Goal: Task Accomplishment & Management: Use online tool/utility

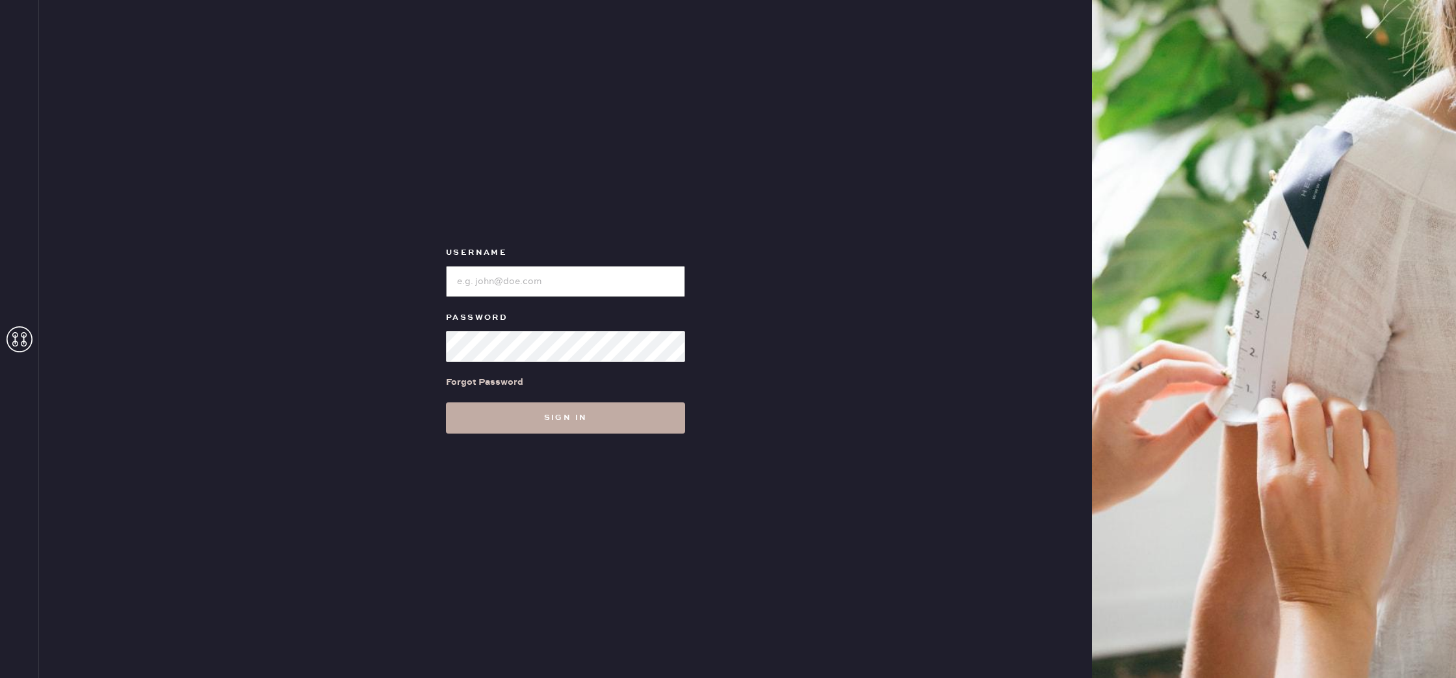
type input "reformationbond"
click at [550, 413] on button "Sign in" at bounding box center [565, 417] width 239 height 31
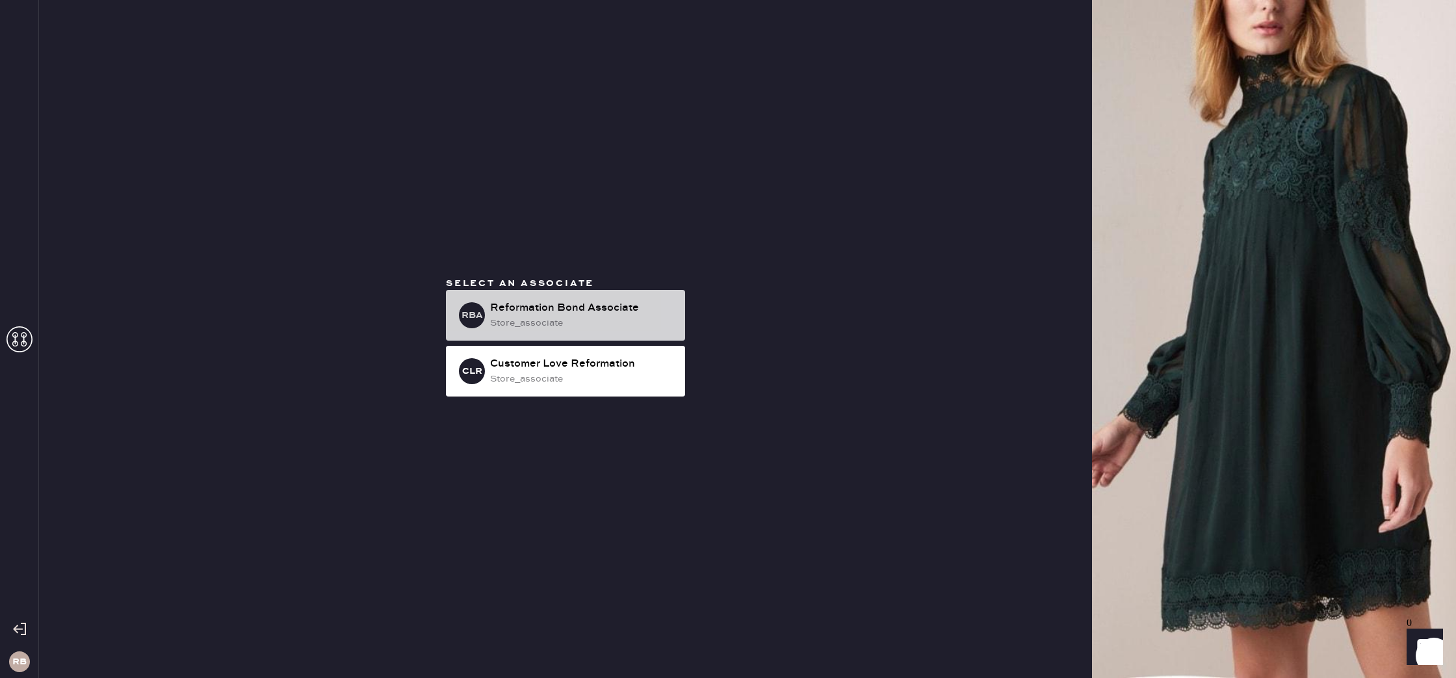
click at [558, 316] on div "store_associate" at bounding box center [582, 323] width 185 height 14
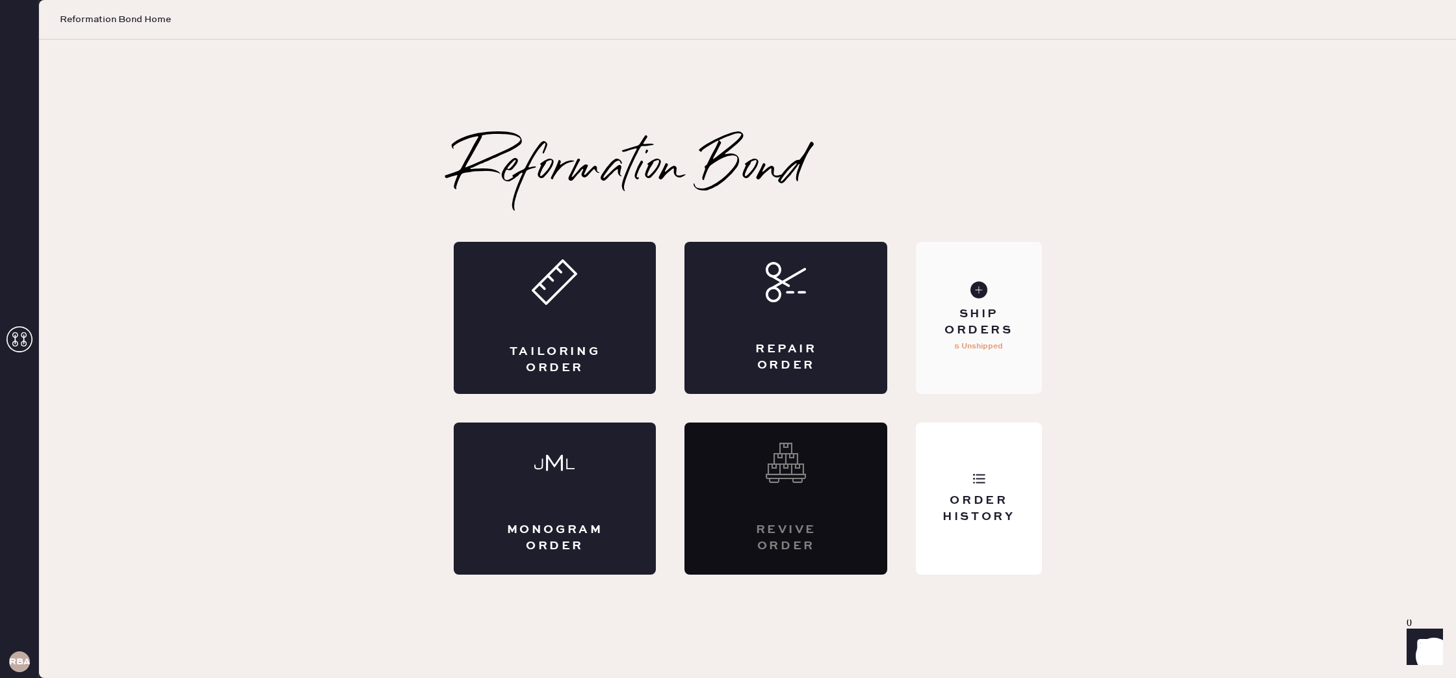
click at [994, 301] on div "Ship Orders 5 Unshipped" at bounding box center [978, 318] width 125 height 152
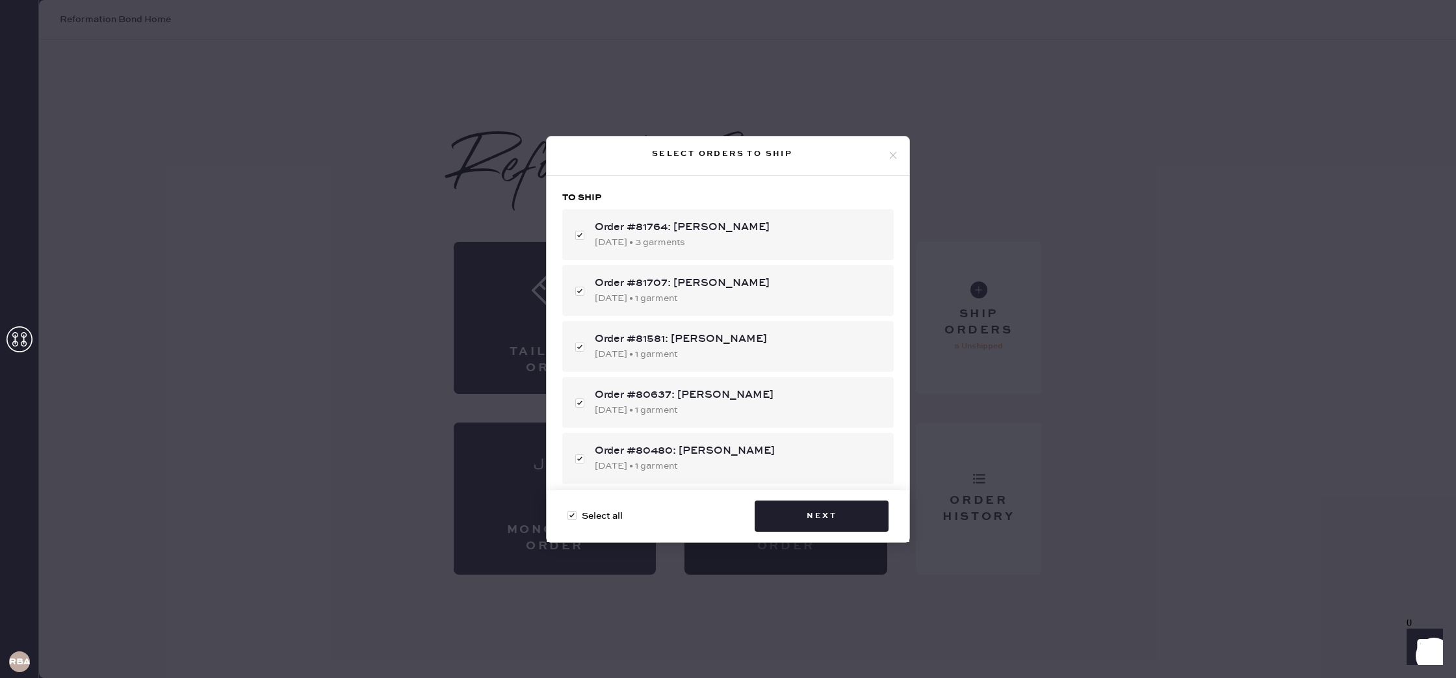
click at [575, 523] on div "Select all Next" at bounding box center [728, 516] width 363 height 52
click at [570, 511] on div at bounding box center [571, 515] width 9 height 9
click at [568, 510] on input "Select all" at bounding box center [567, 509] width 1 height 1
checkbox input "false"
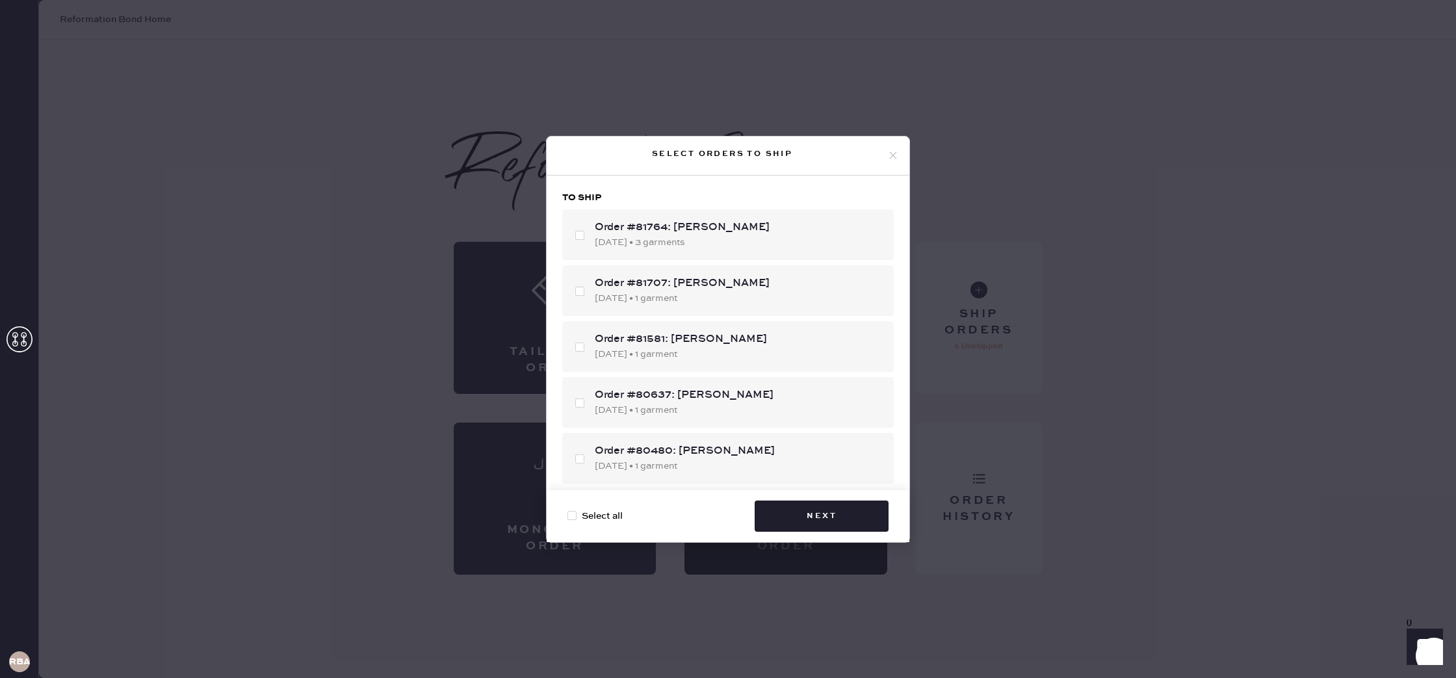
checkbox input "false"
click at [714, 348] on div "[DATE] • 1 garment" at bounding box center [739, 354] width 289 height 14
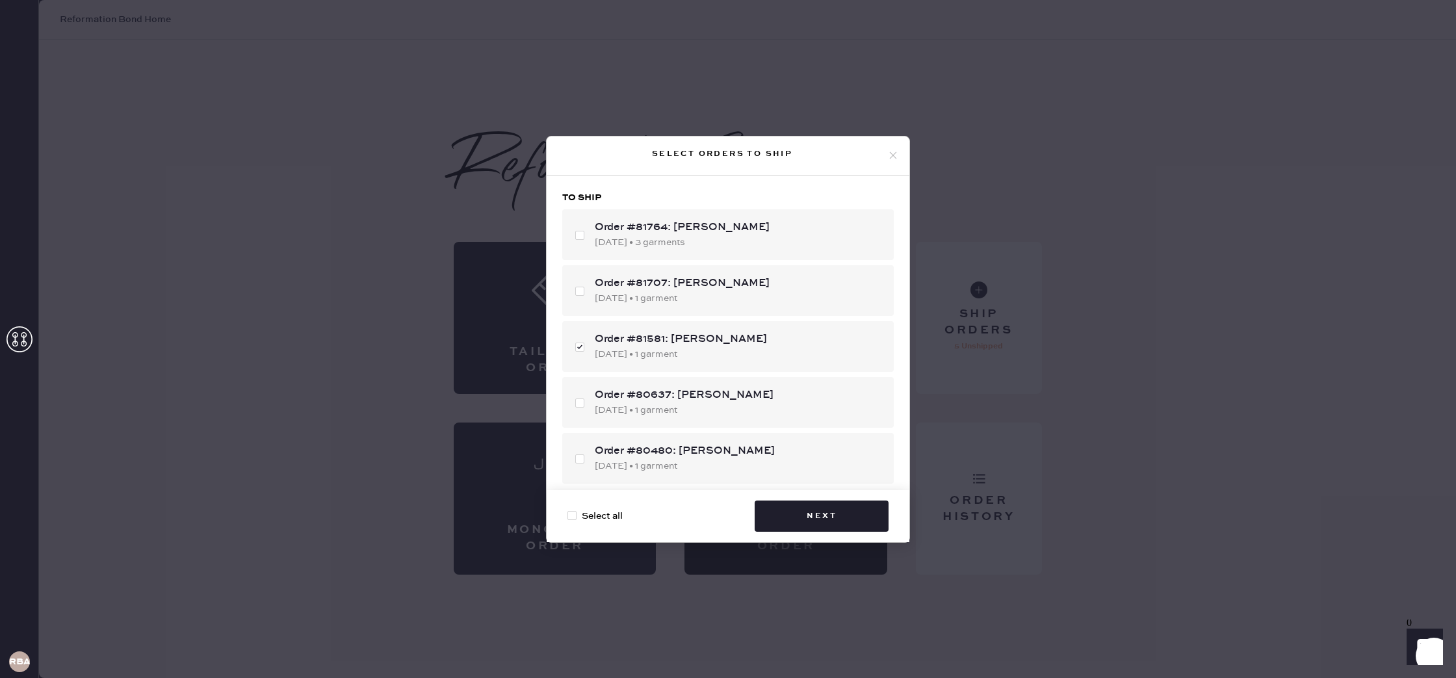
click at [841, 485] on div "To ship Order #81764: [PERSON_NAME] [DATE] • 3 garments Order #81707: [PERSON_N…" at bounding box center [728, 337] width 363 height 325
click at [628, 342] on div "Order #81581: [PERSON_NAME]" at bounding box center [739, 339] width 289 height 16
checkbox input "false"
click at [697, 279] on div "Order #81707: [PERSON_NAME]" at bounding box center [739, 284] width 289 height 16
checkbox input "true"
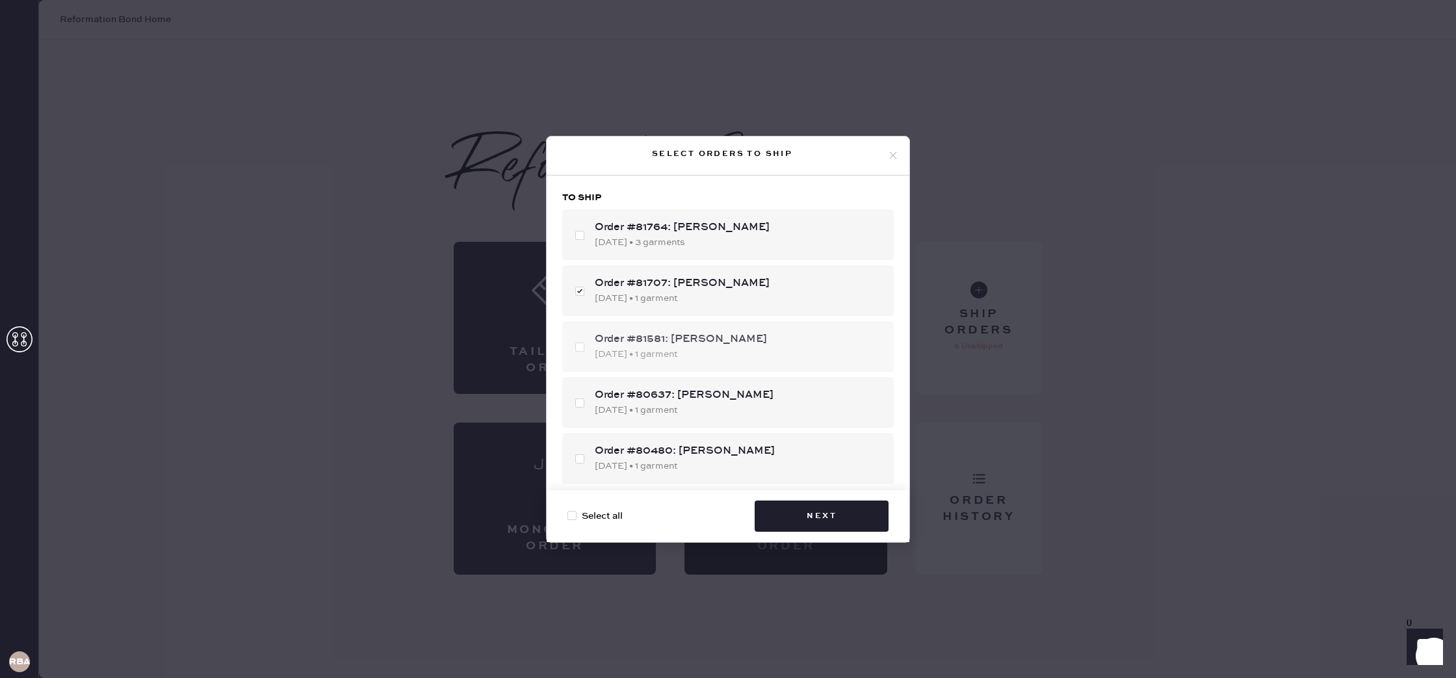
click at [671, 351] on div "[DATE] • 1 garment" at bounding box center [739, 354] width 289 height 14
checkbox input "true"
click at [731, 242] on div "[DATE] • 3 garments" at bounding box center [739, 242] width 289 height 14
checkbox input "true"
click at [820, 506] on button "Next" at bounding box center [822, 515] width 134 height 31
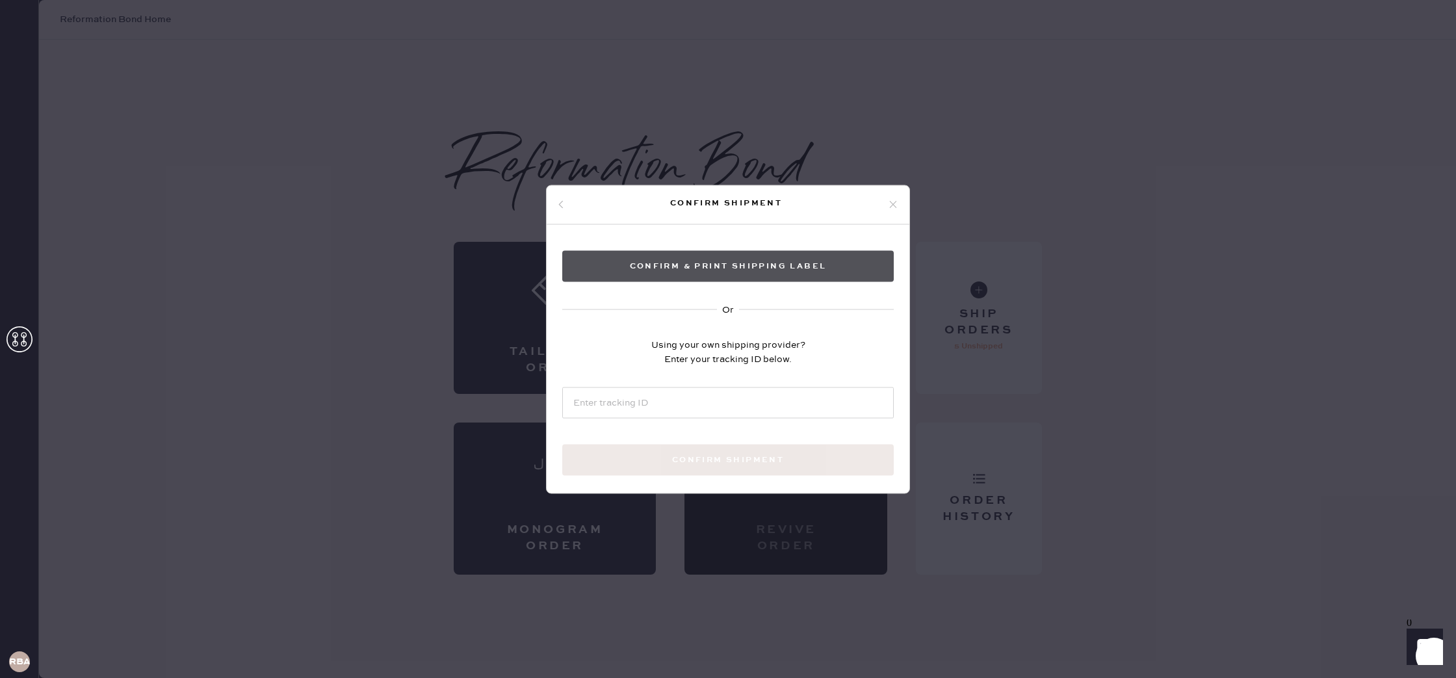
click at [844, 268] on button "Confirm & Print shipping label" at bounding box center [727, 265] width 331 height 31
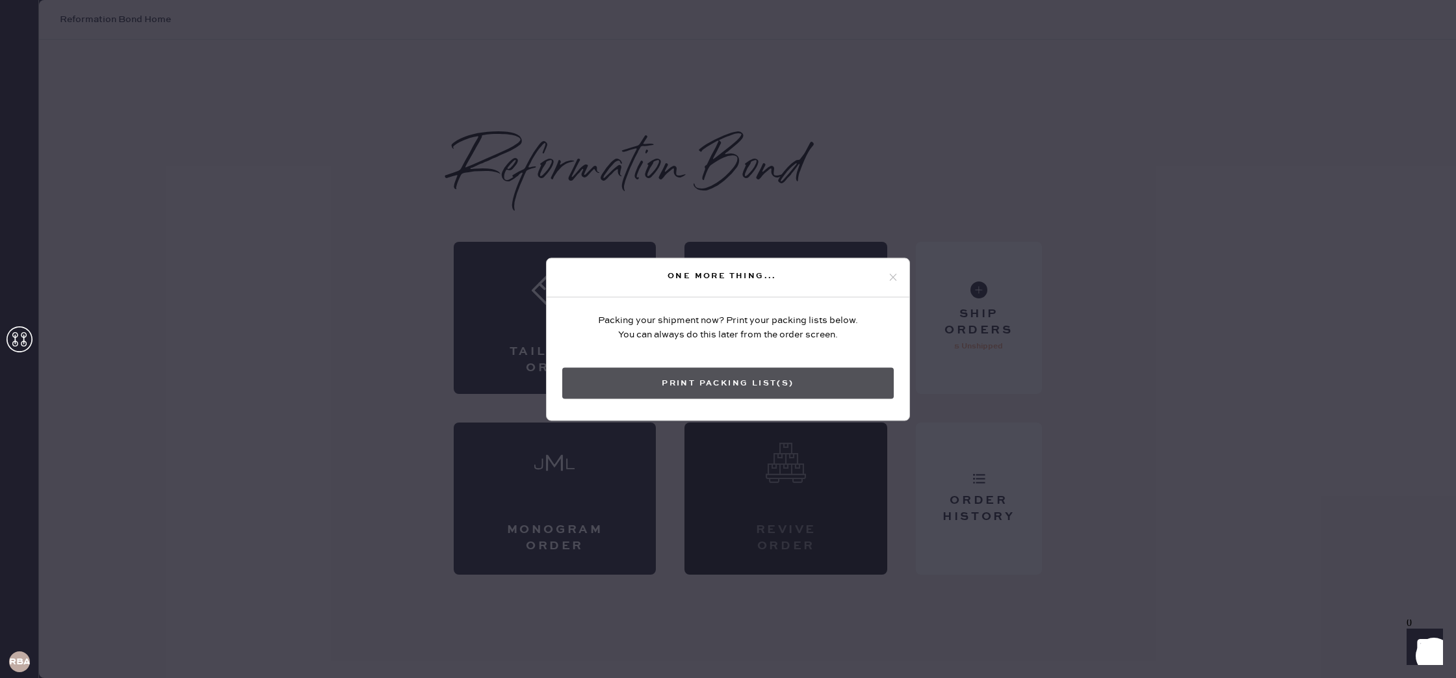
click at [738, 380] on button "Print Packing List(s)" at bounding box center [727, 382] width 331 height 31
